Goal: Task Accomplishment & Management: Complete application form

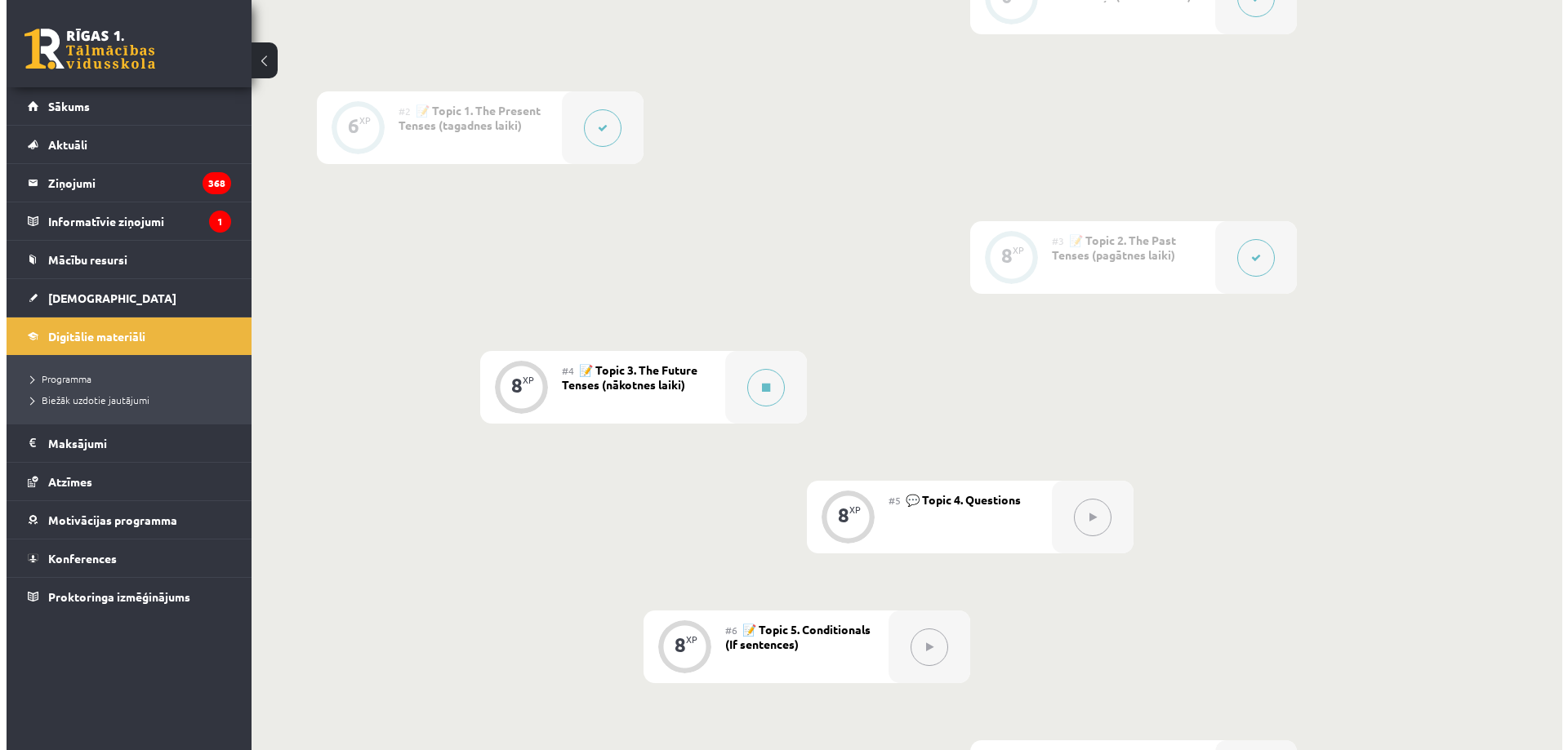
scroll to position [450, 0]
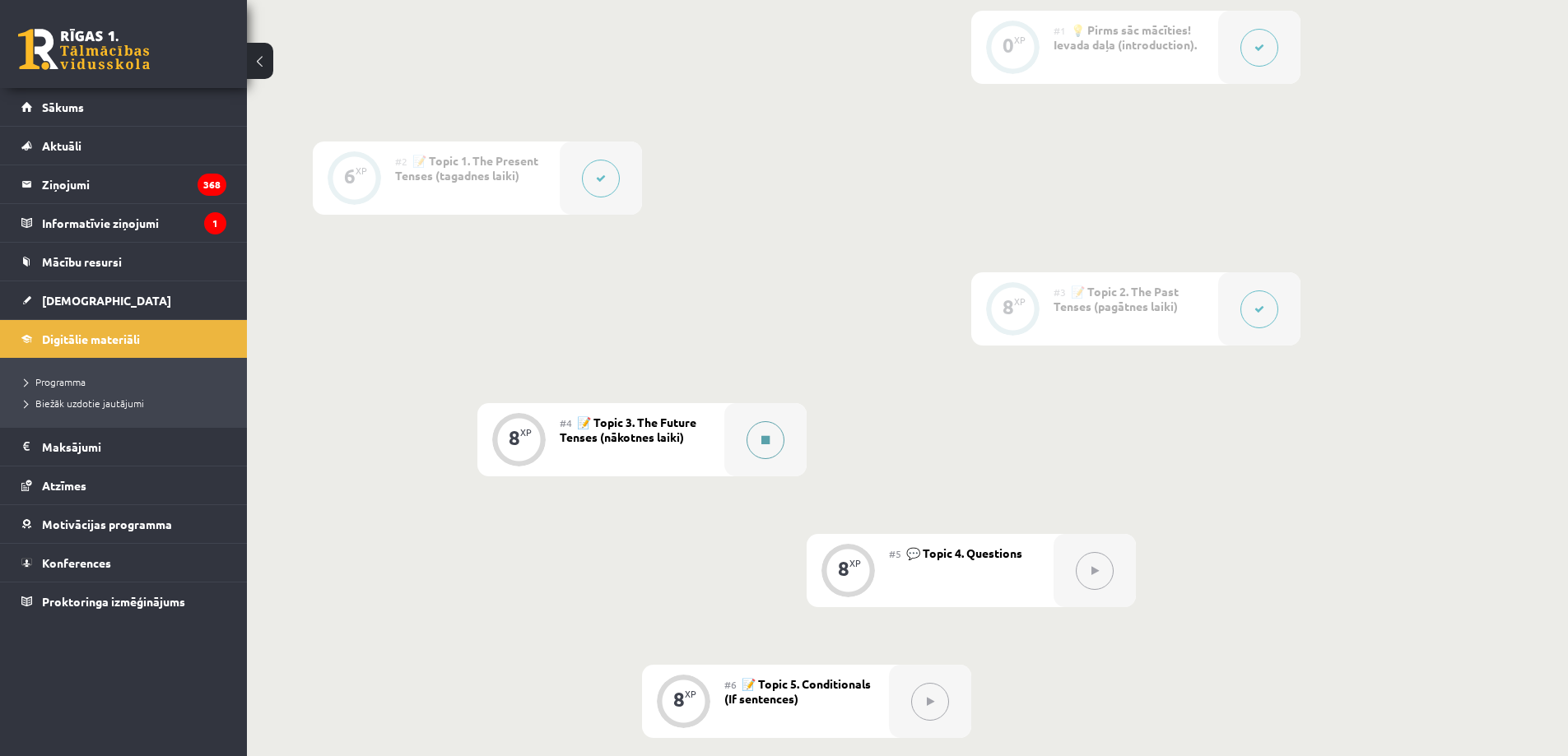
click at [767, 436] on icon at bounding box center [765, 440] width 8 height 10
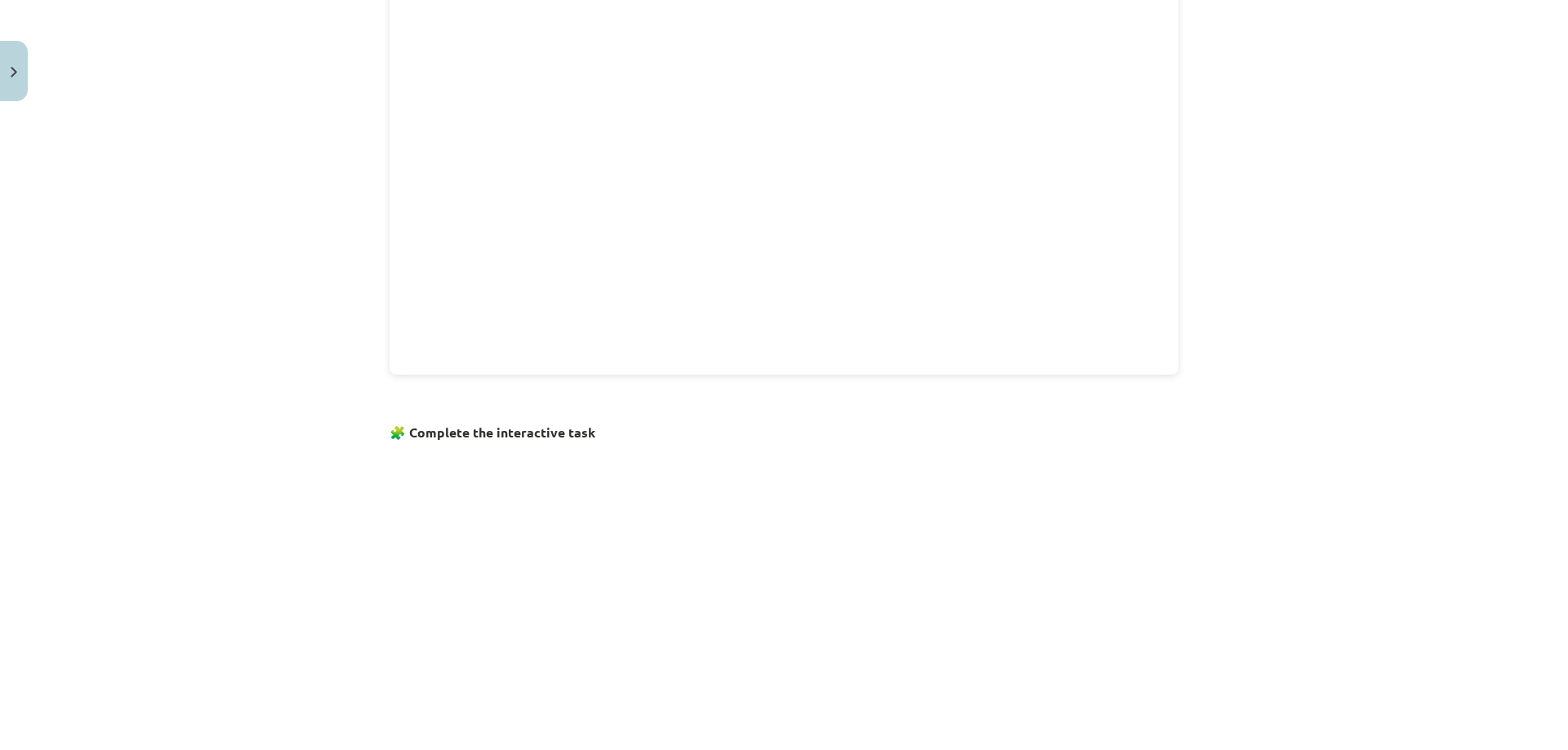
scroll to position [735, 0]
click at [750, 718] on button "2" at bounding box center [757, 718] width 32 height 32
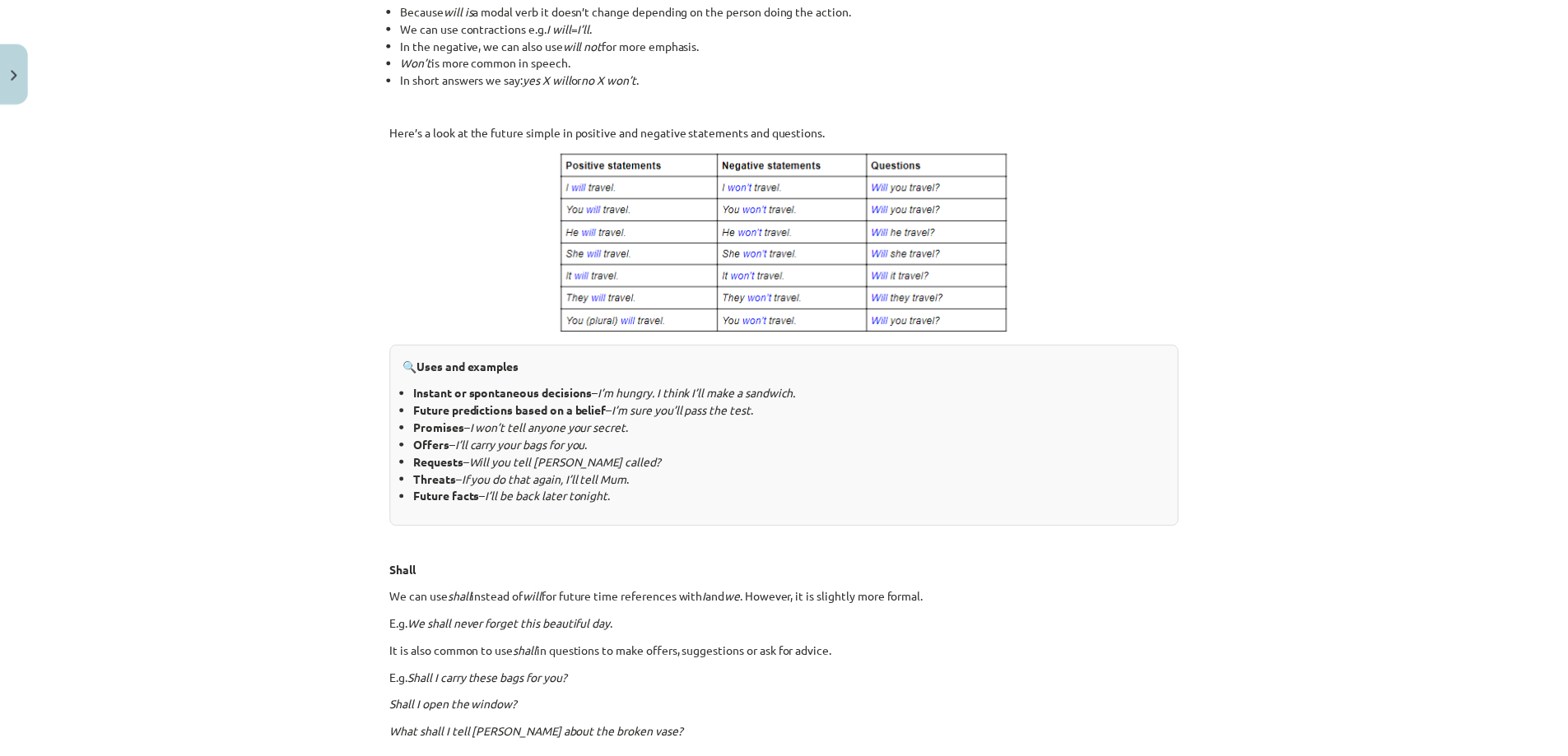
scroll to position [819, 0]
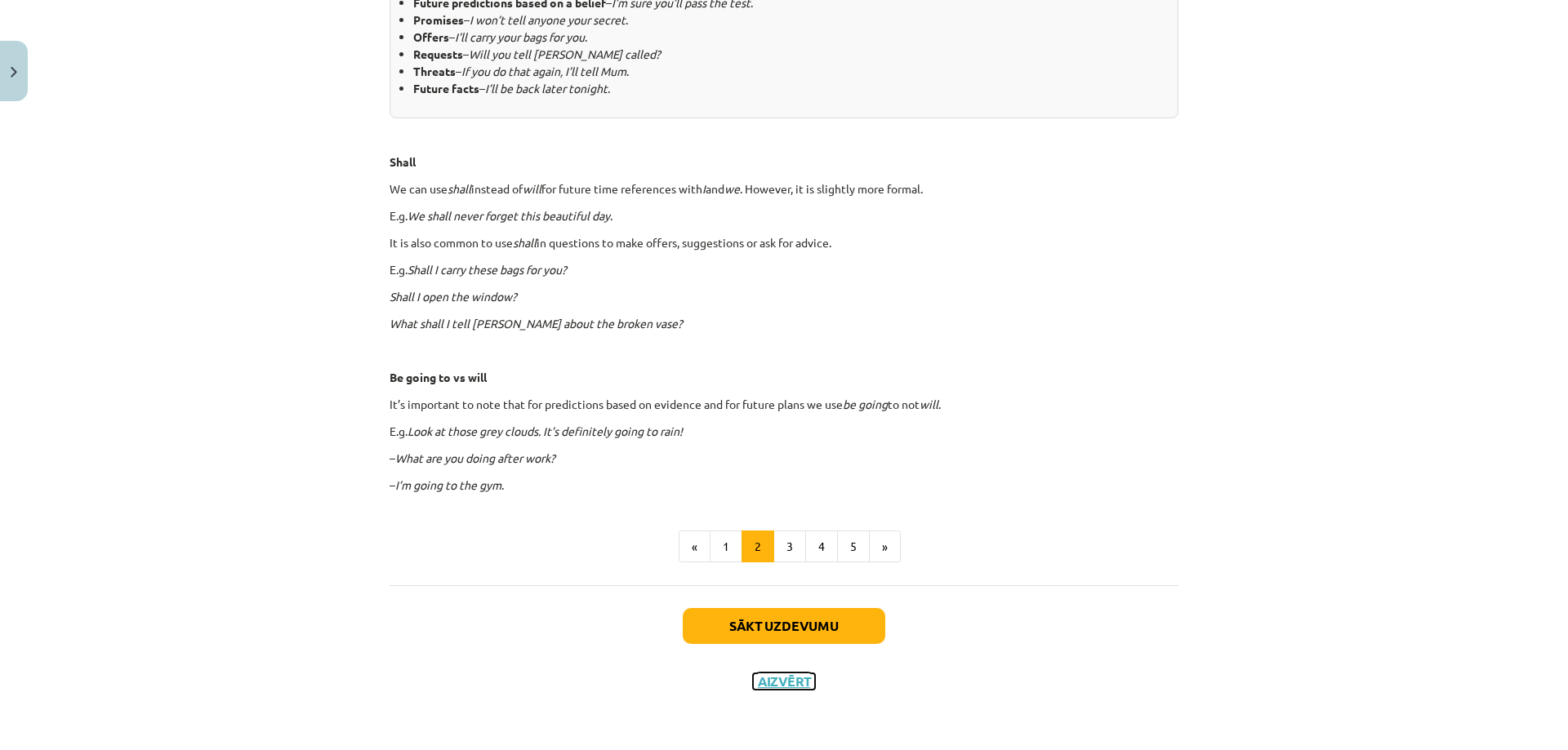
click at [773, 678] on button "Aizvērt" at bounding box center [784, 682] width 62 height 17
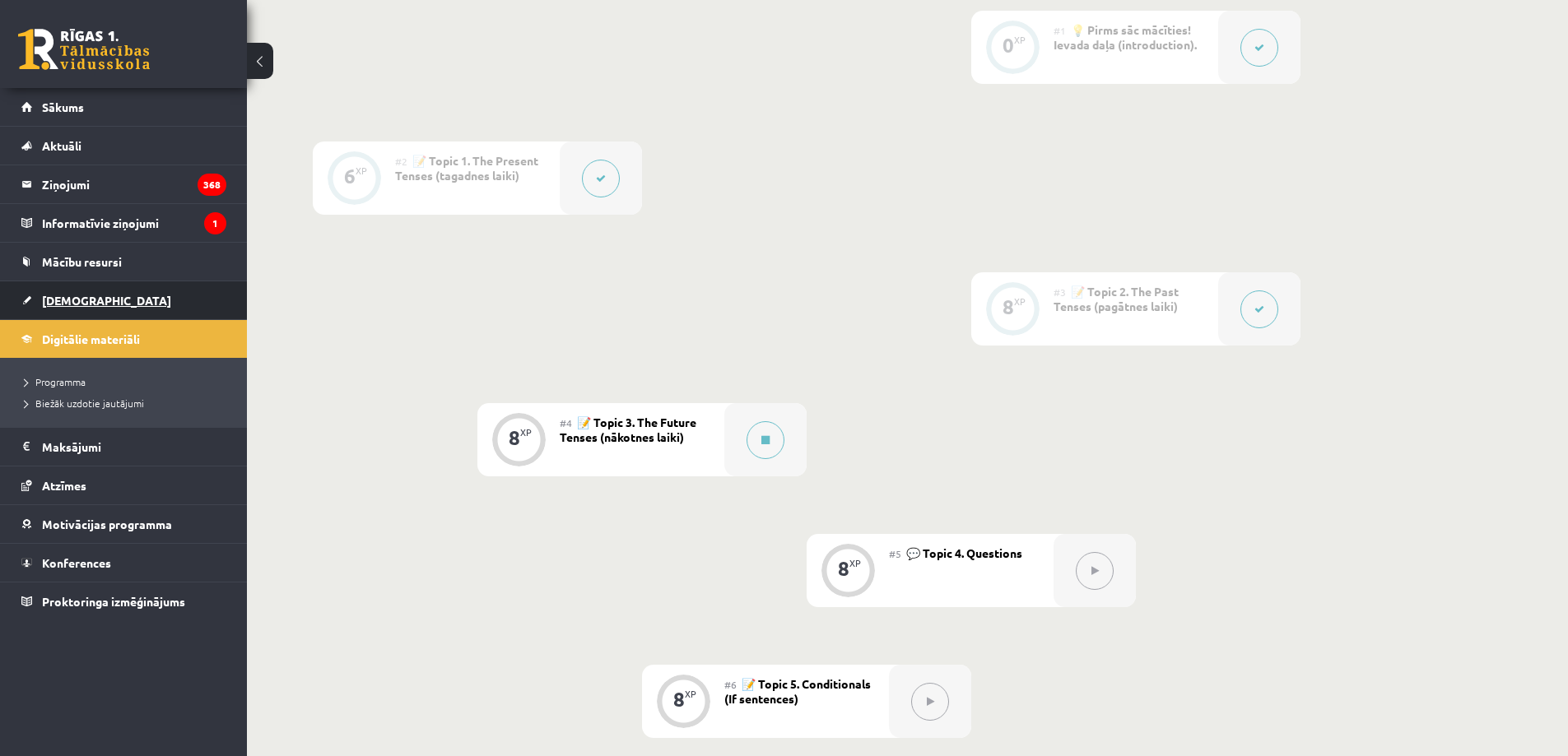
click at [73, 301] on span "[DEMOGRAPHIC_DATA]" at bounding box center [107, 300] width 129 height 15
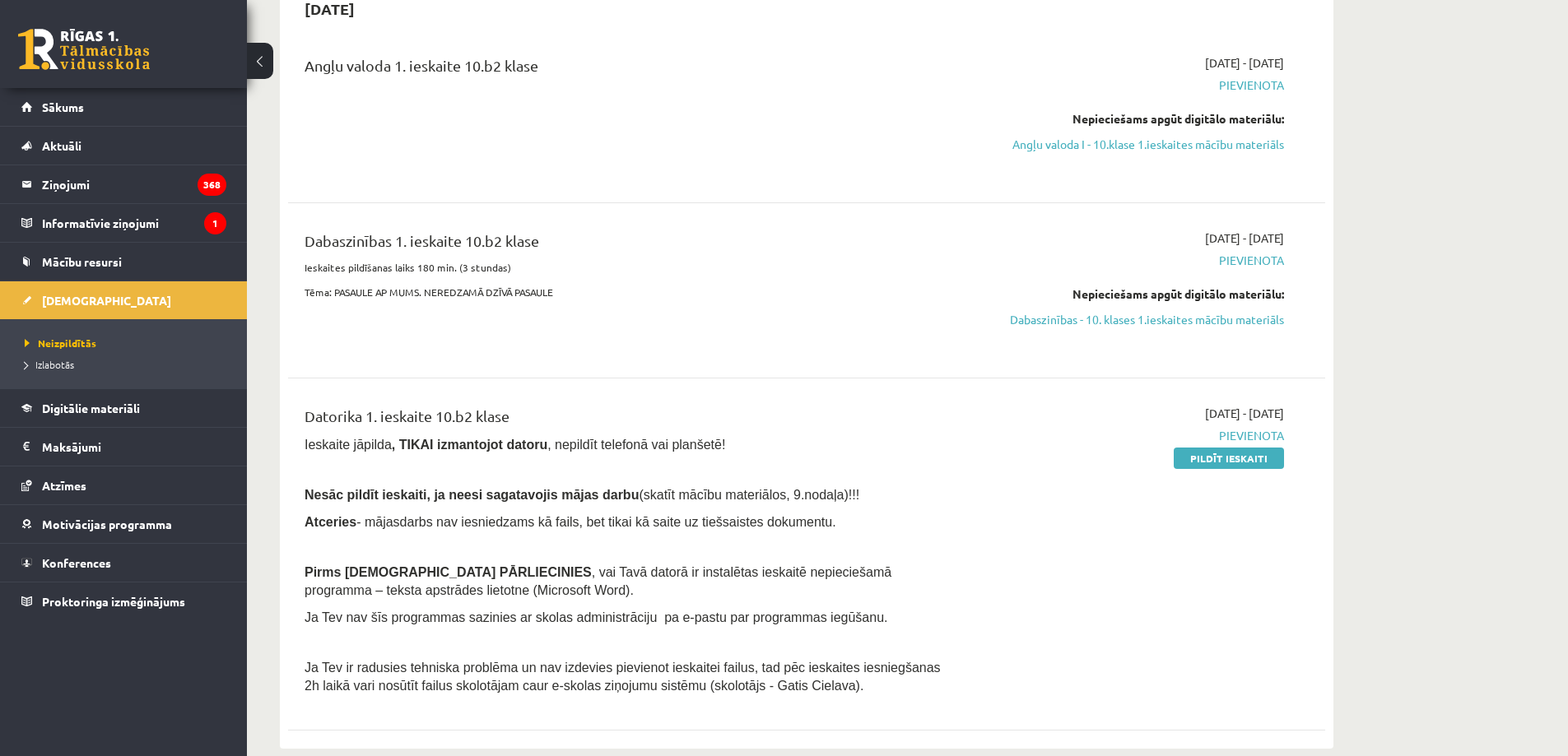
scroll to position [247, 0]
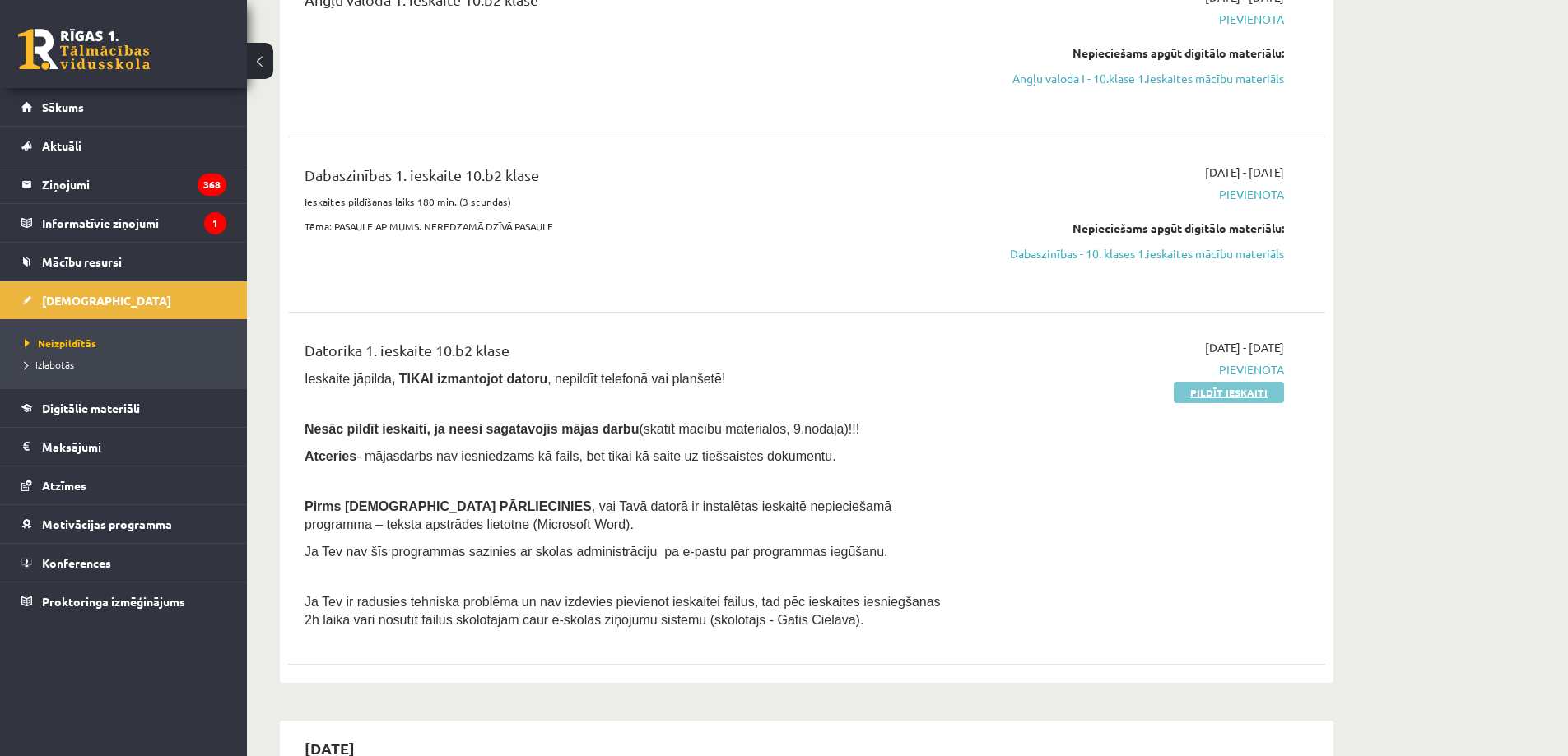
click at [1246, 395] on link "Pildīt ieskaiti" at bounding box center [1228, 393] width 110 height 21
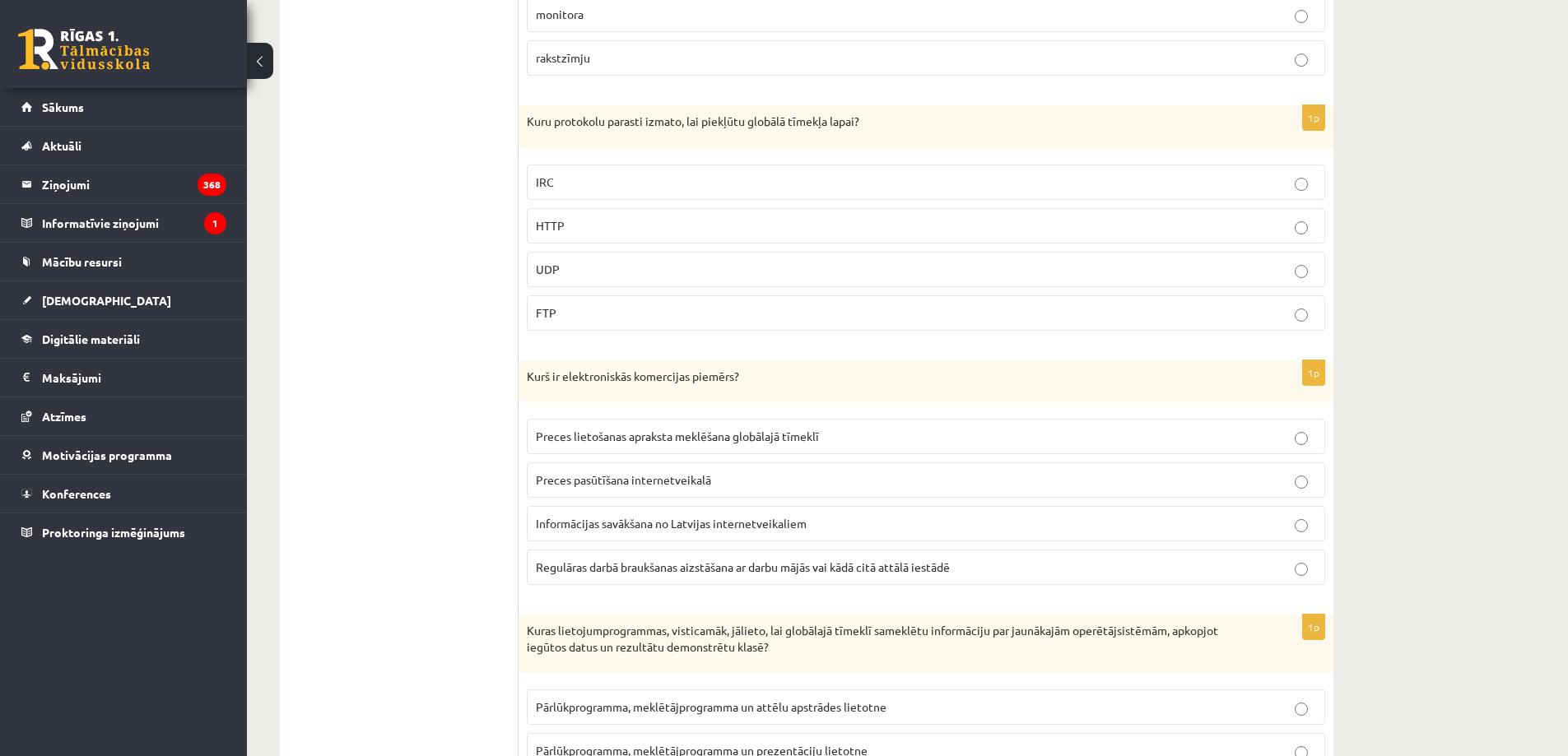
scroll to position [2551, 0]
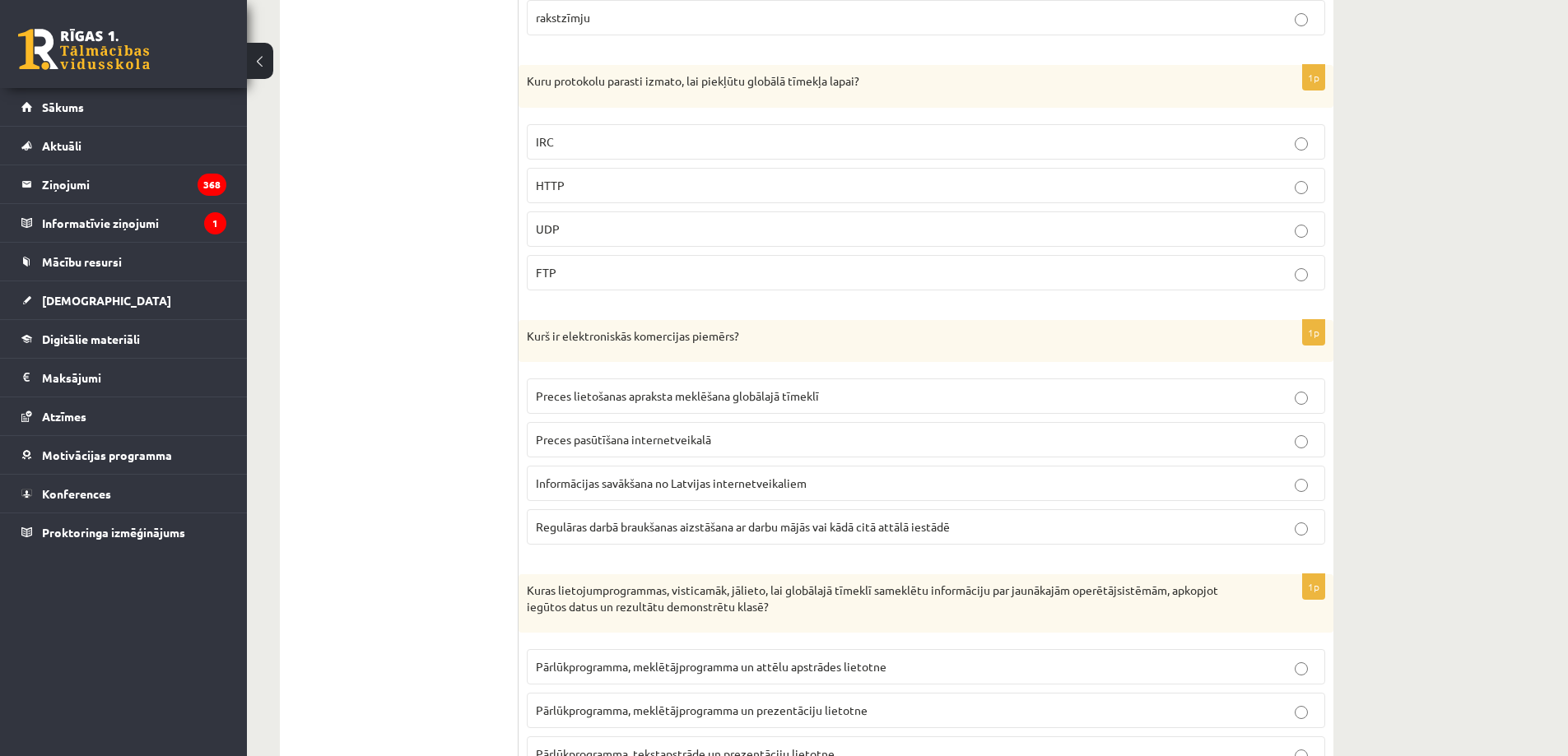
click at [1309, 194] on p "HTTP" at bounding box center [926, 186] width 780 height 18
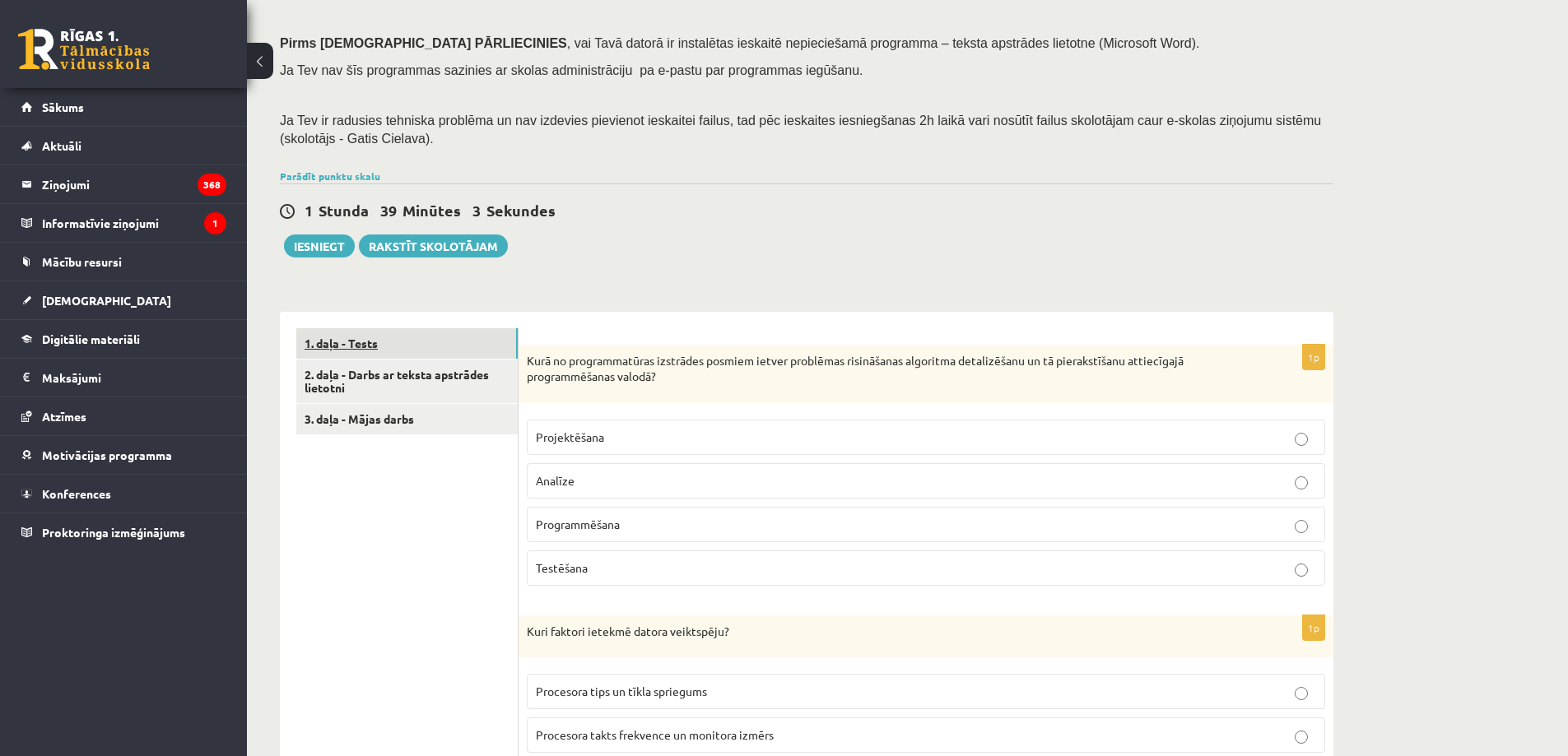
scroll to position [247, 0]
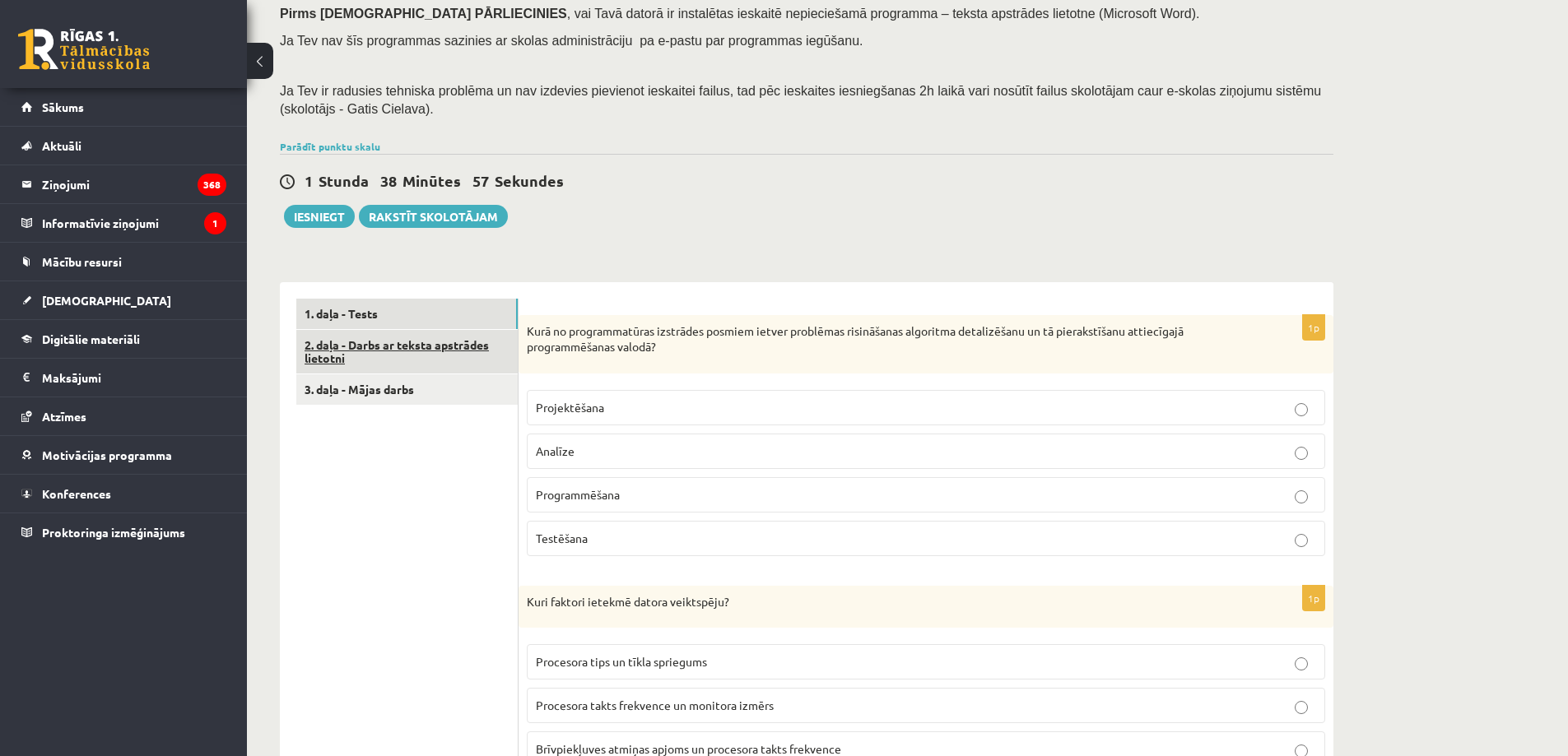
click at [379, 348] on link "2. daļa - Darbs ar teksta apstrādes lietotni" at bounding box center [407, 352] width 221 height 44
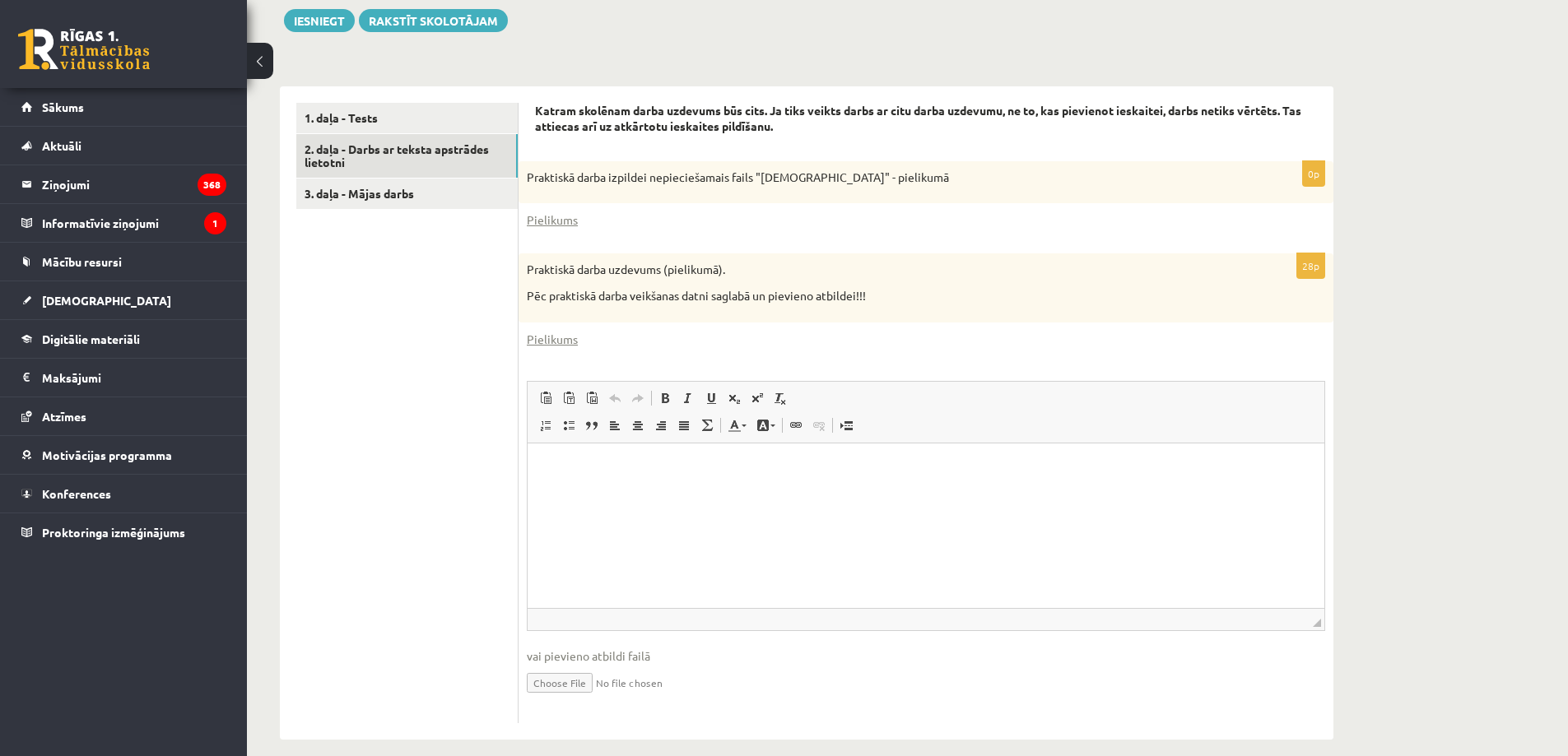
scroll to position [460, 0]
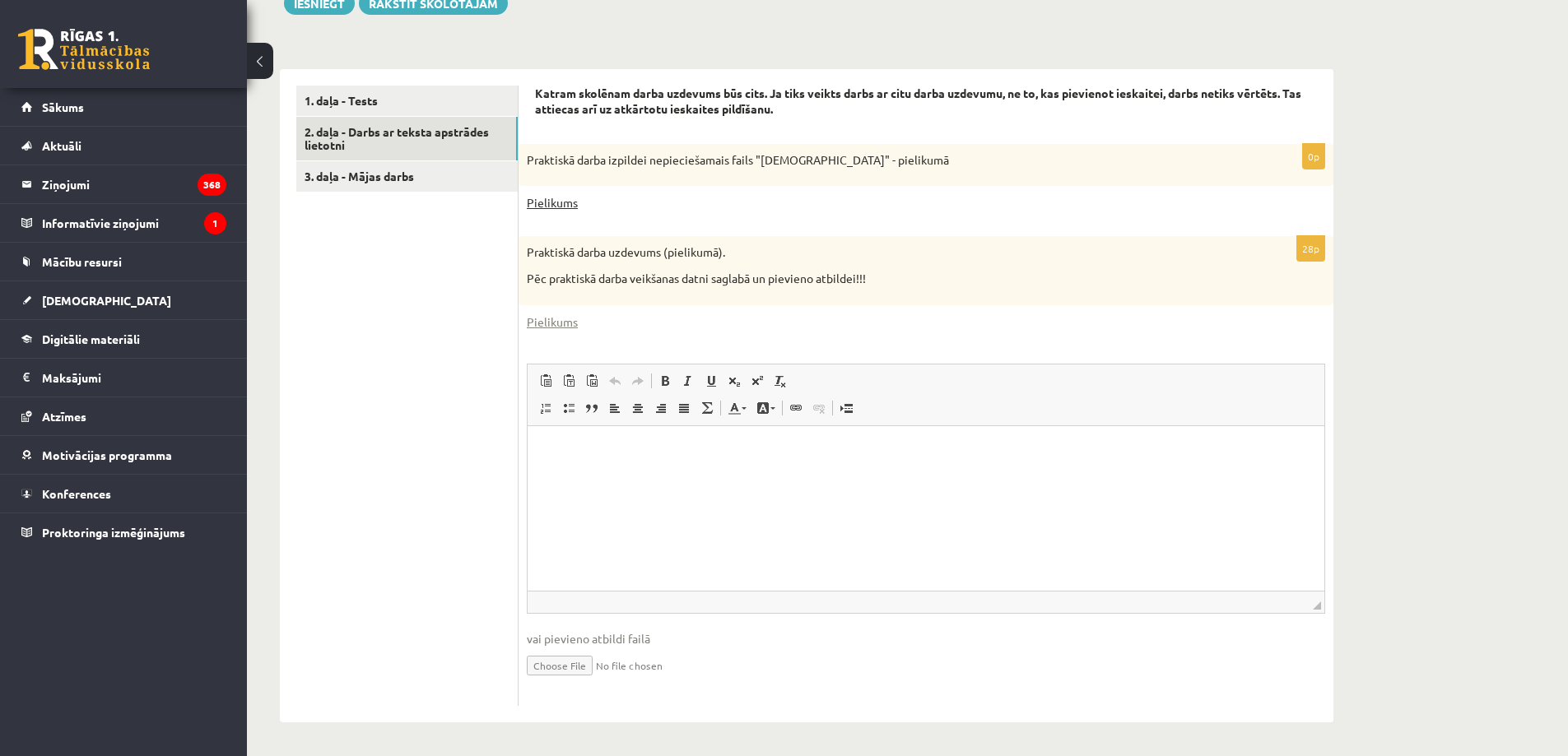
click at [555, 204] on link "Pielikums" at bounding box center [552, 203] width 51 height 18
click at [560, 322] on link "Pielikums" at bounding box center [552, 322] width 51 height 18
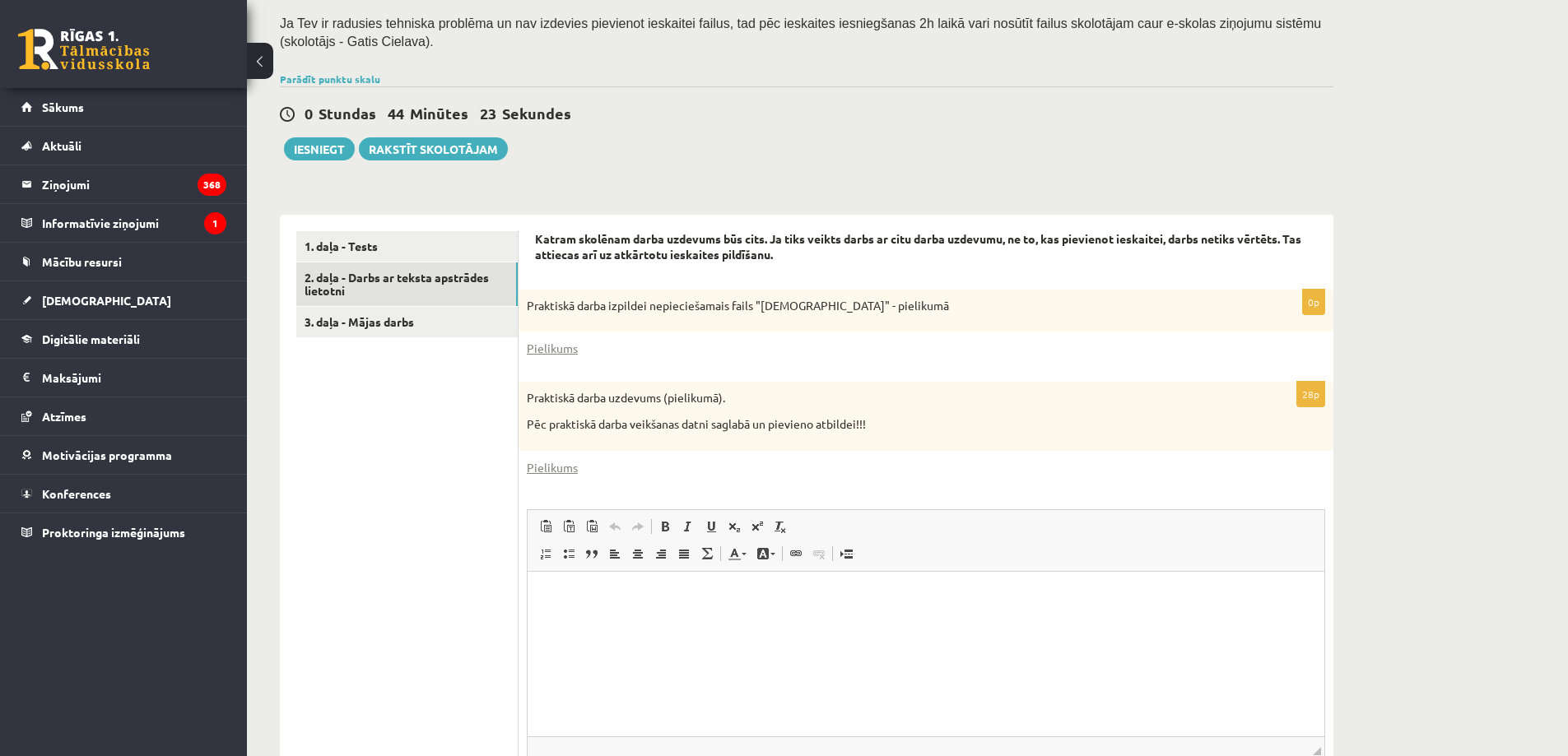
scroll to position [296, 0]
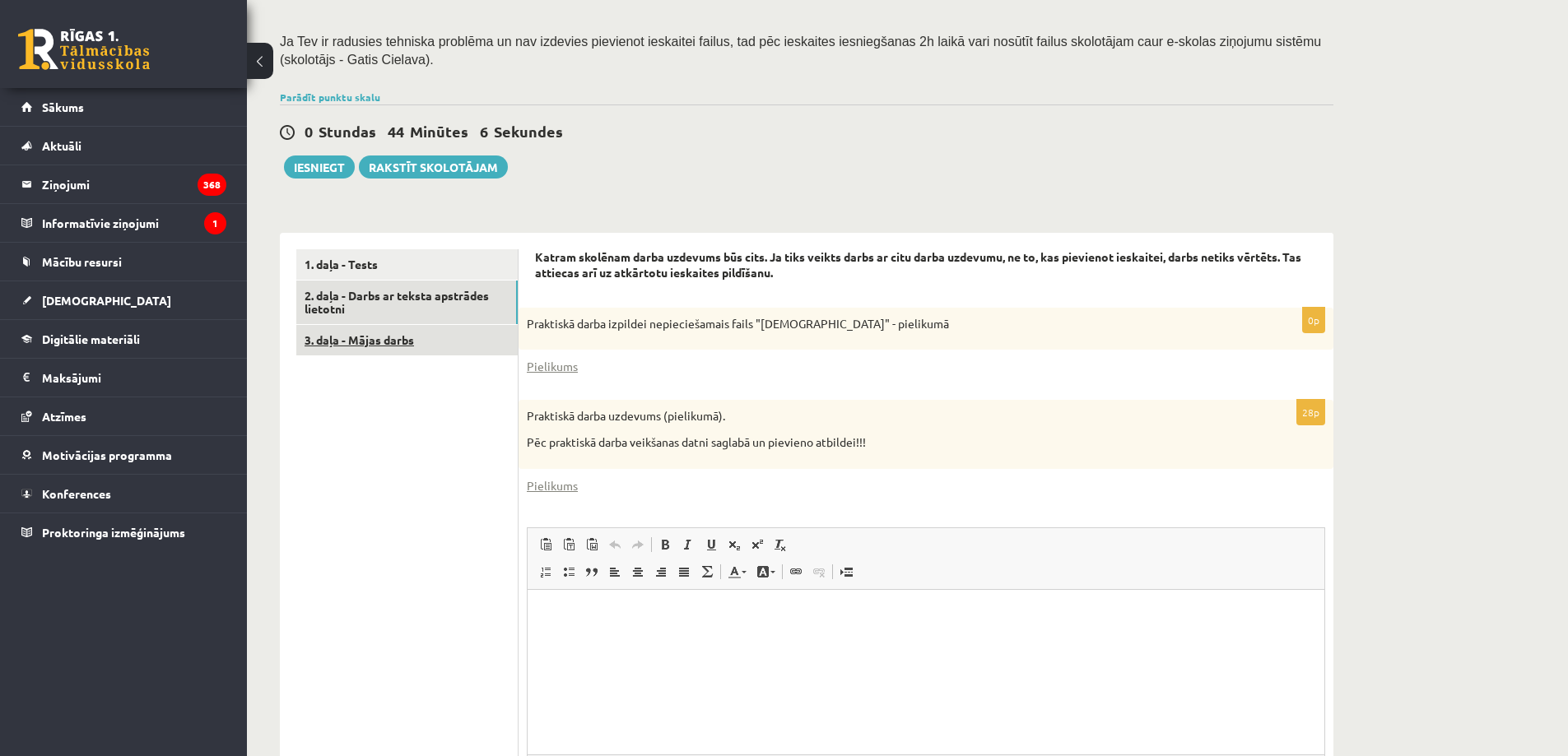
click at [377, 345] on link "3. daļa - Mājas darbs" at bounding box center [407, 340] width 221 height 31
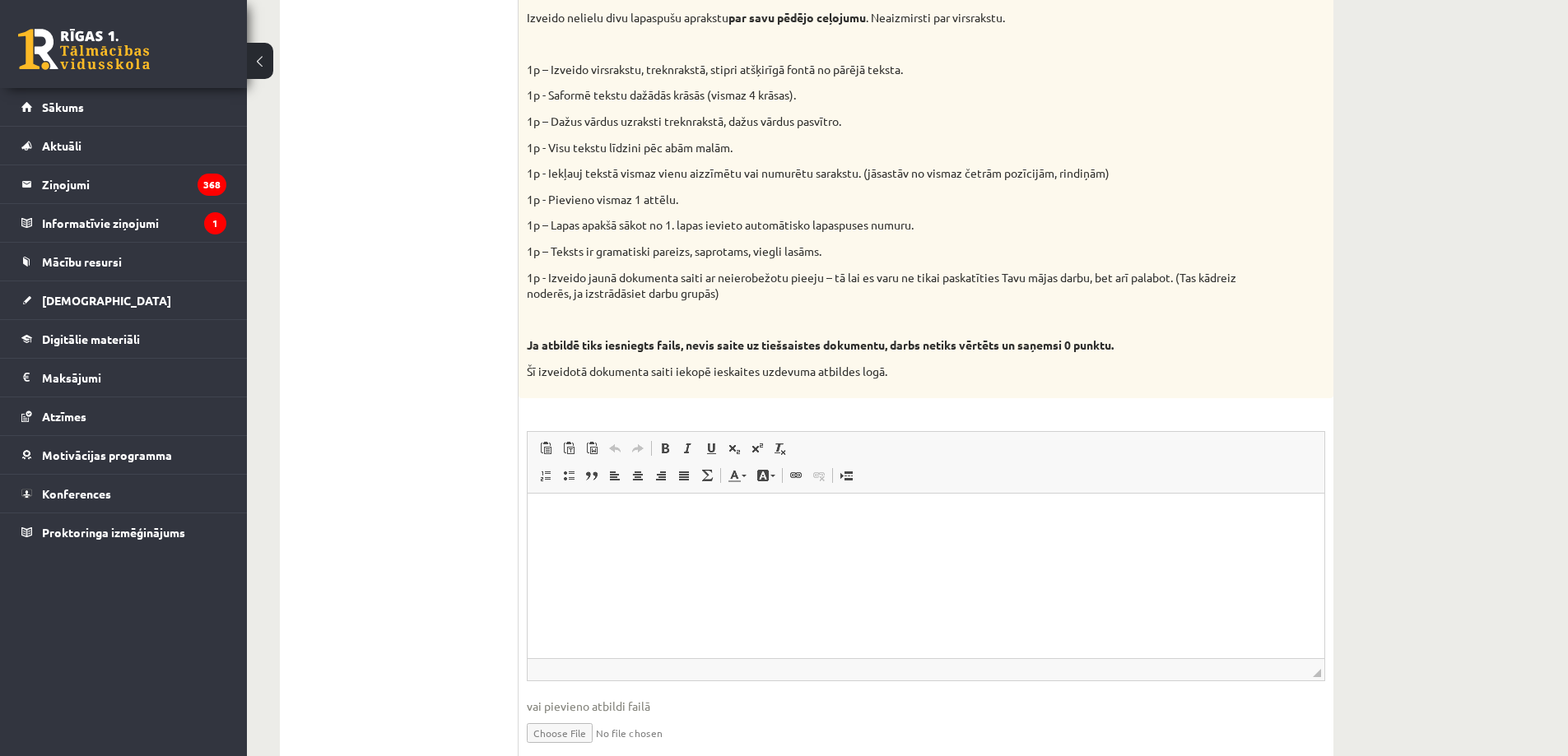
scroll to position [759, 0]
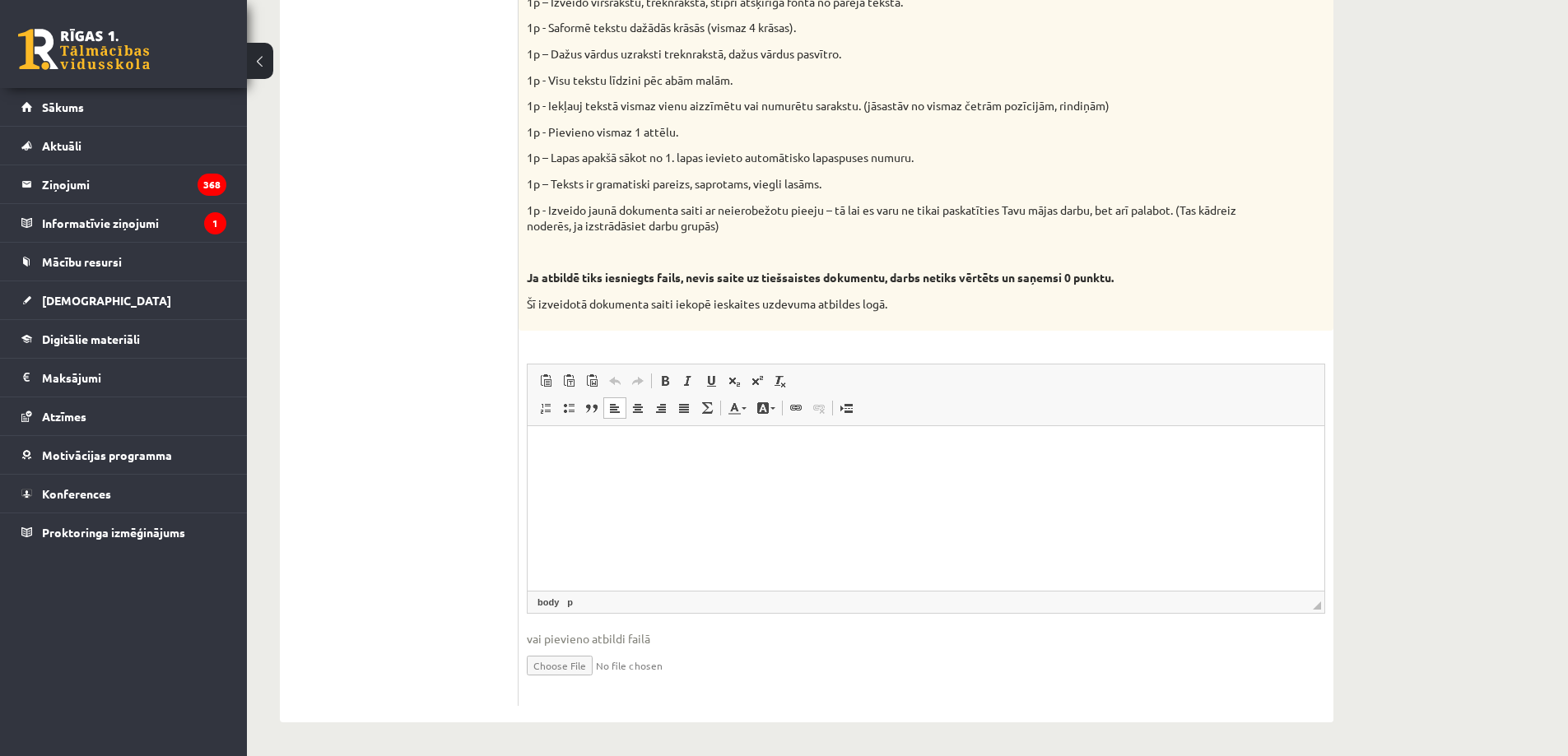
click at [622, 475] on html at bounding box center [926, 450] width 797 height 50
drag, startPoint x: 622, startPoint y: 481, endPoint x: 581, endPoint y: 448, distance: 52.6
click at [581, 448] on p "Bagātinātā teksta redaktors, wiswyg-editor-user-answer-47024893977360" at bounding box center [927, 451] width 764 height 18
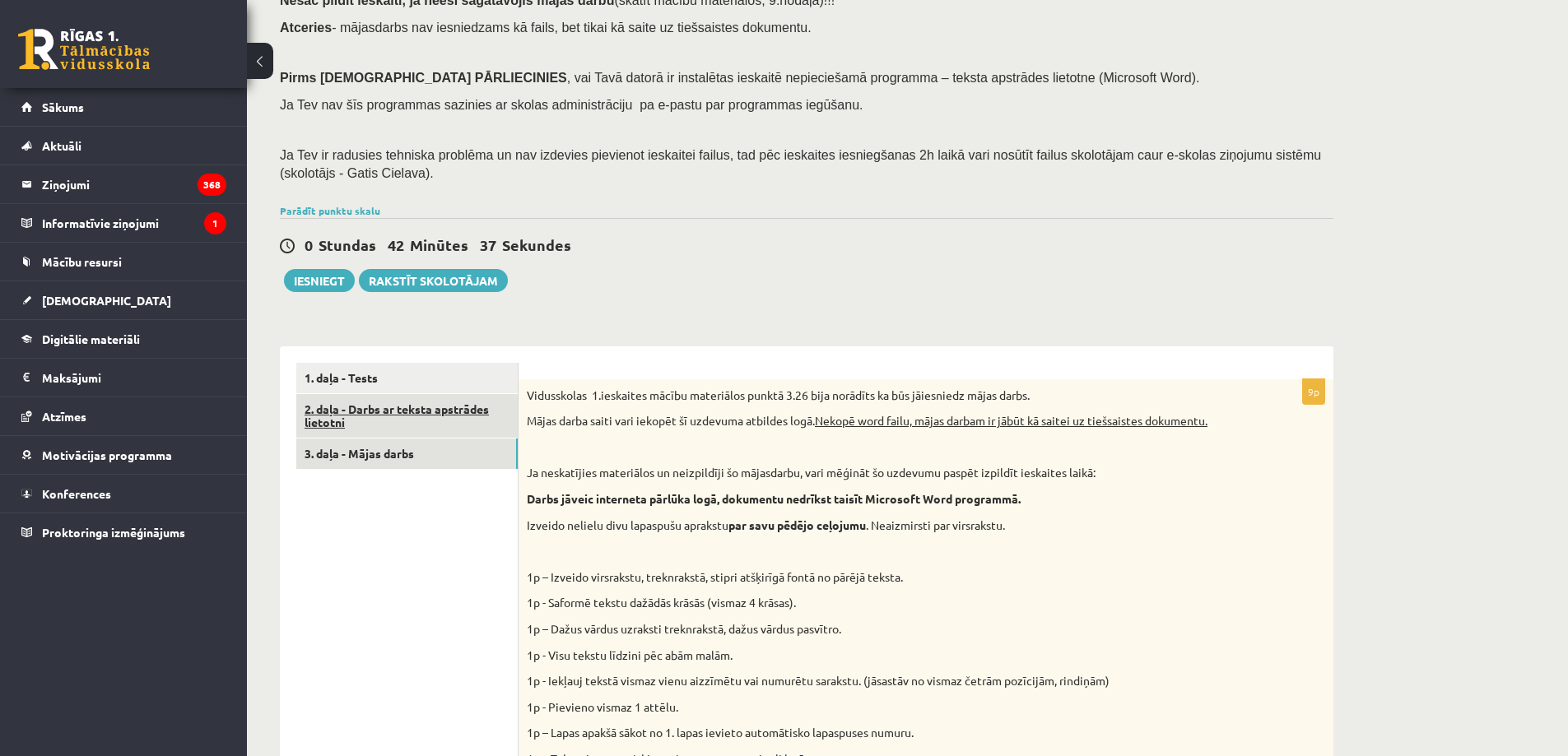
click at [346, 415] on link "2. daļa - Darbs ar teksta apstrādes lietotni" at bounding box center [407, 416] width 221 height 44
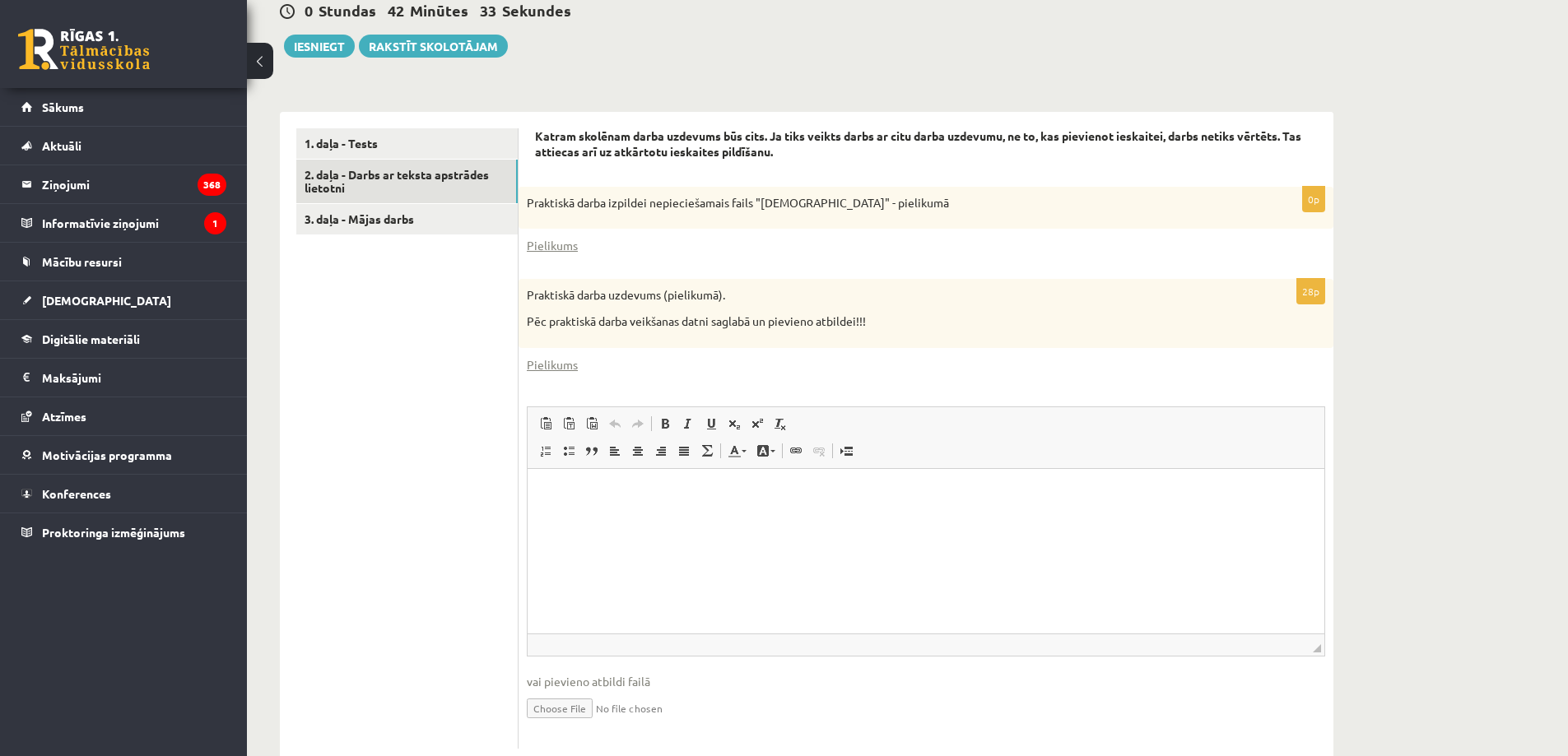
scroll to position [460, 0]
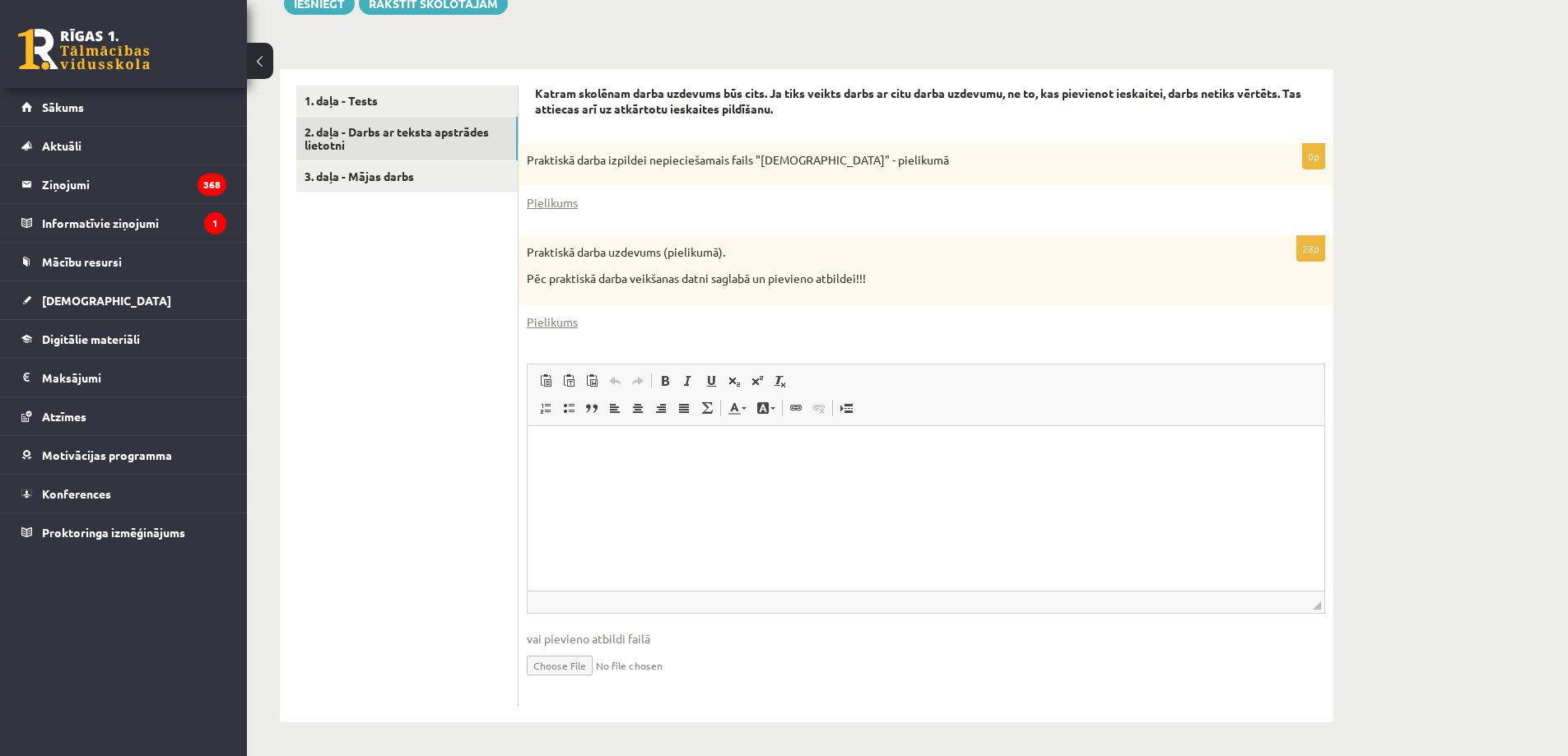
click at [580, 664] on input "file" at bounding box center [926, 664] width 799 height 34
type input "**********"
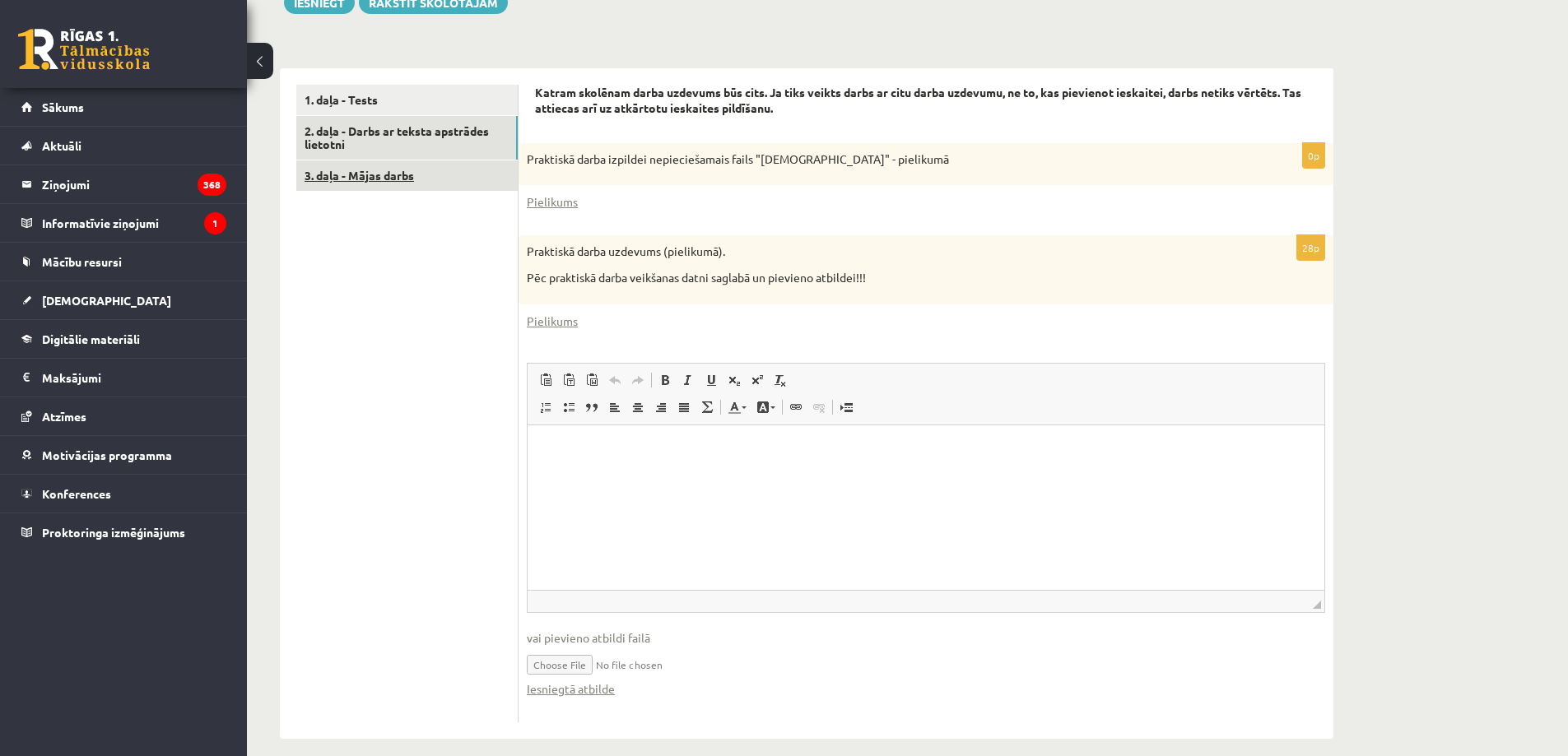
click at [389, 173] on link "3. daļa - Mājas darbs" at bounding box center [407, 176] width 221 height 31
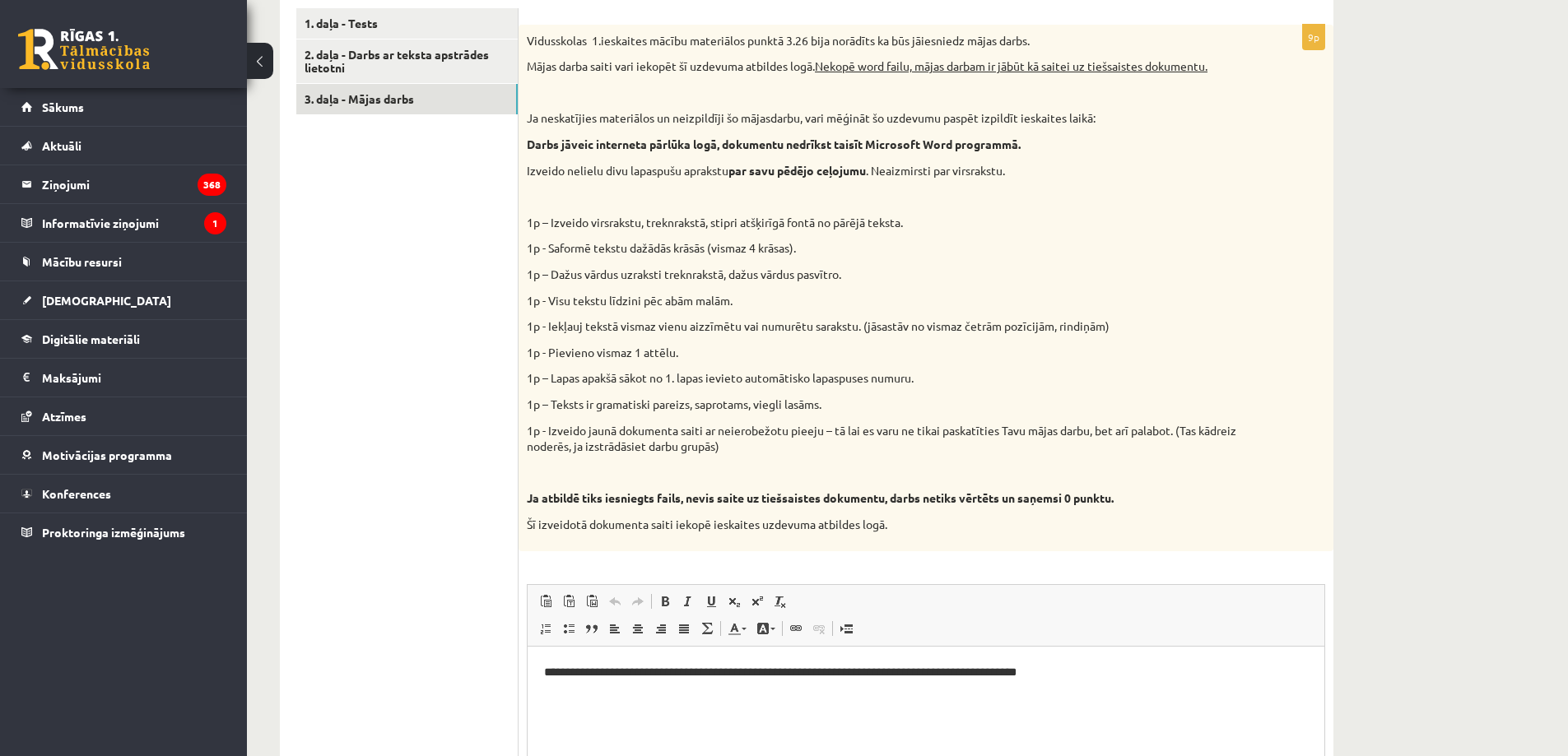
scroll to position [183, 0]
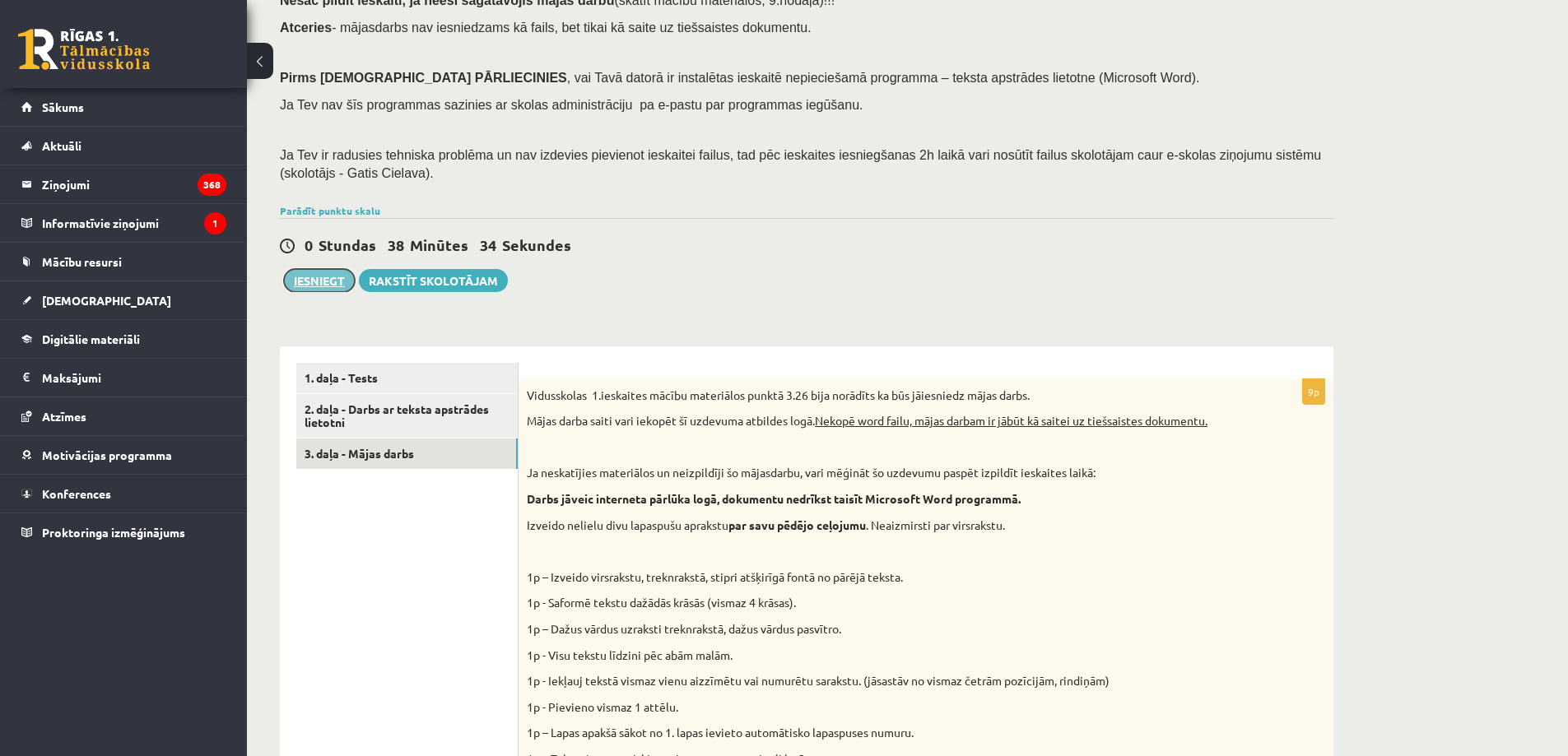
click at [314, 279] on button "Iesniegt" at bounding box center [319, 281] width 71 height 23
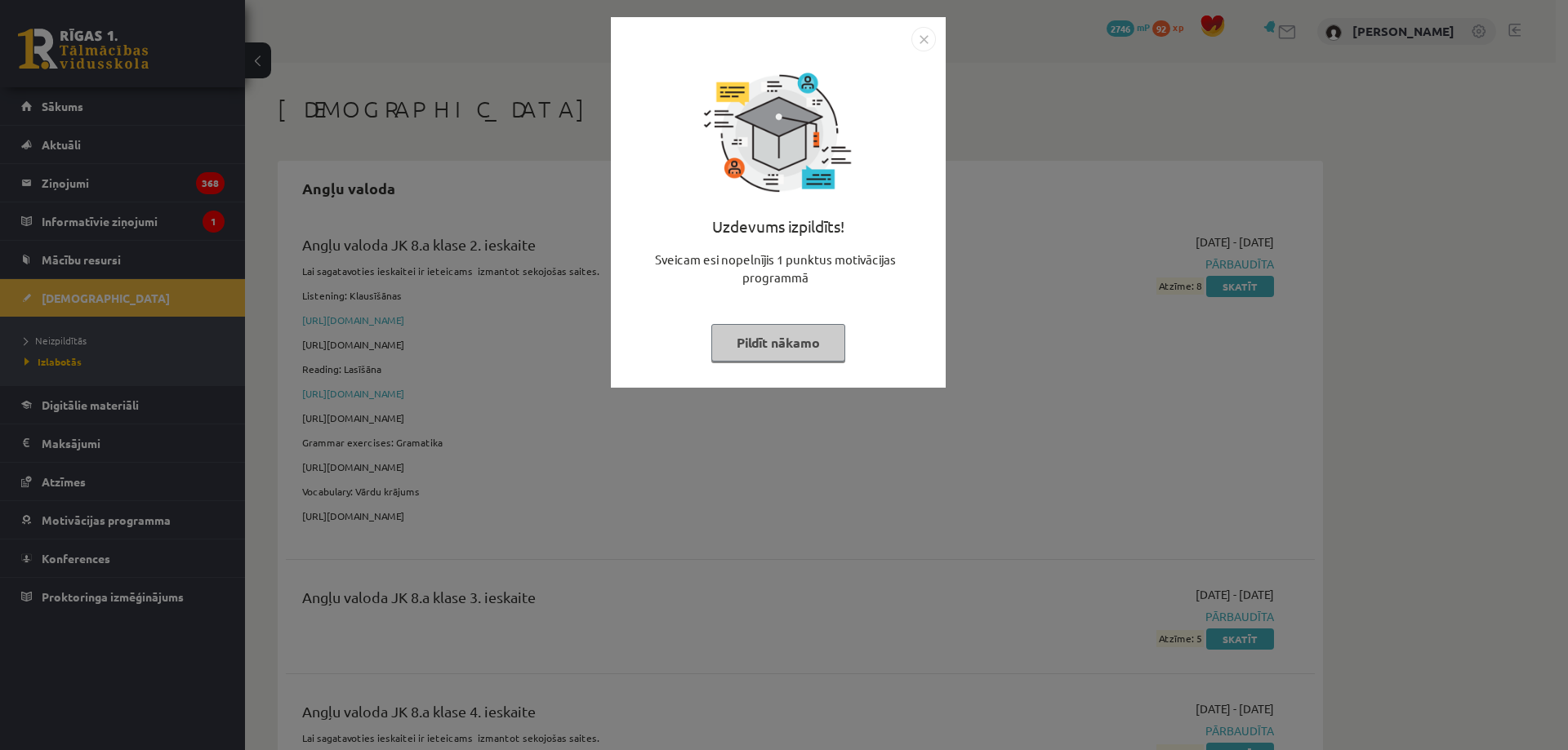
click at [763, 345] on button "Pildīt nākamo" at bounding box center [778, 342] width 134 height 38
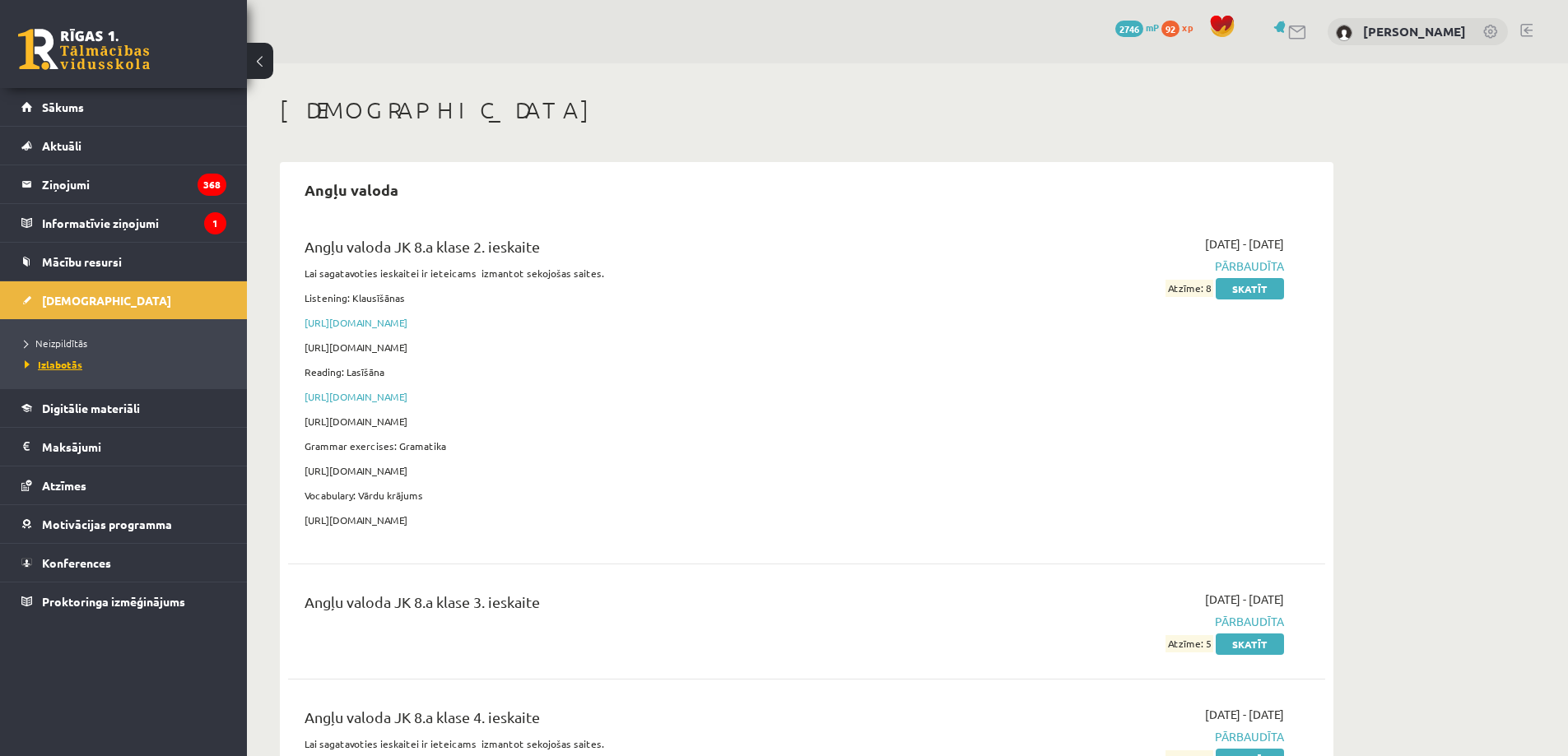
click at [64, 363] on span "Izlabotās" at bounding box center [53, 364] width 57 height 13
click at [62, 110] on span "Sākums" at bounding box center [64, 107] width 42 height 15
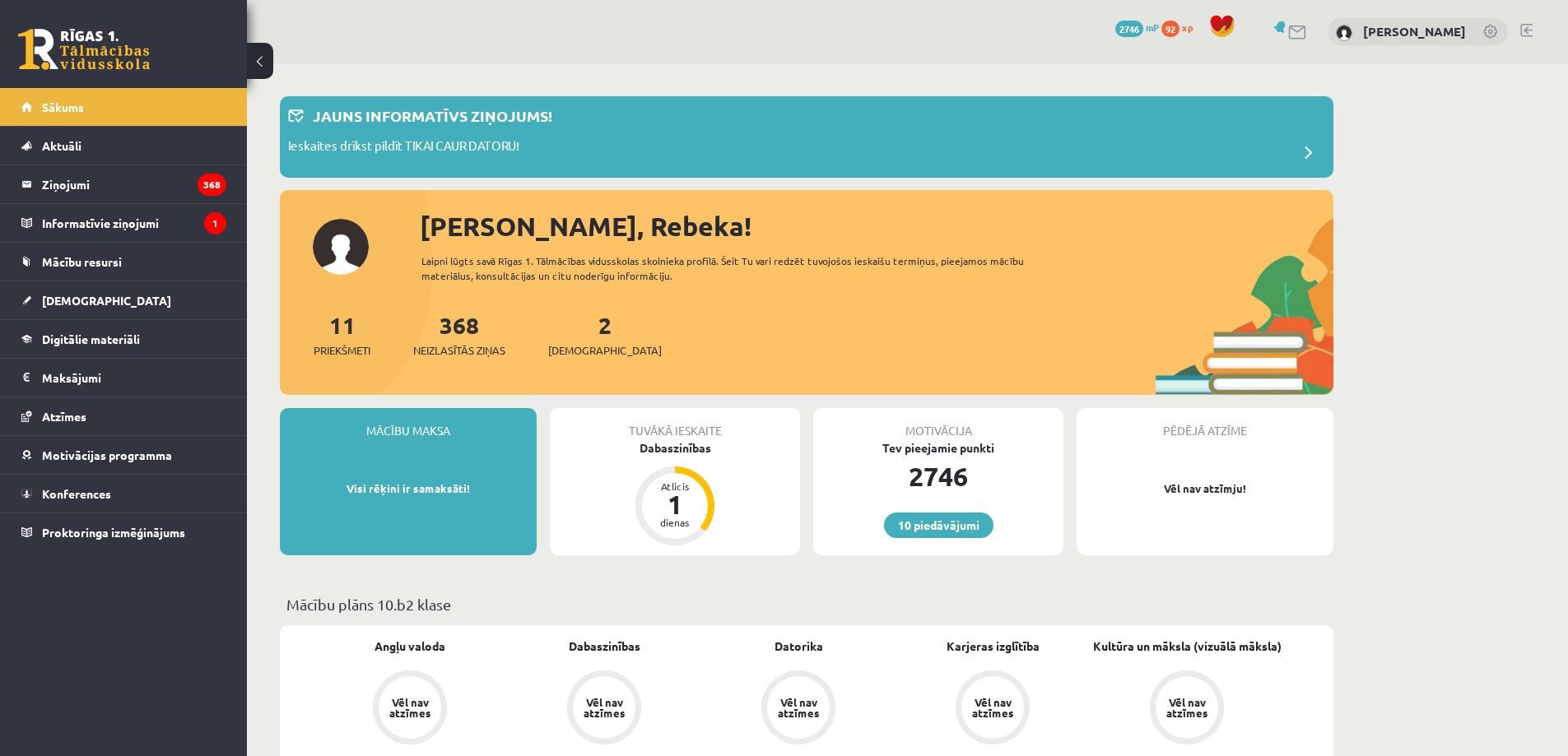
click at [1530, 31] on link at bounding box center [1527, 30] width 12 height 13
